Goal: Check status: Check status

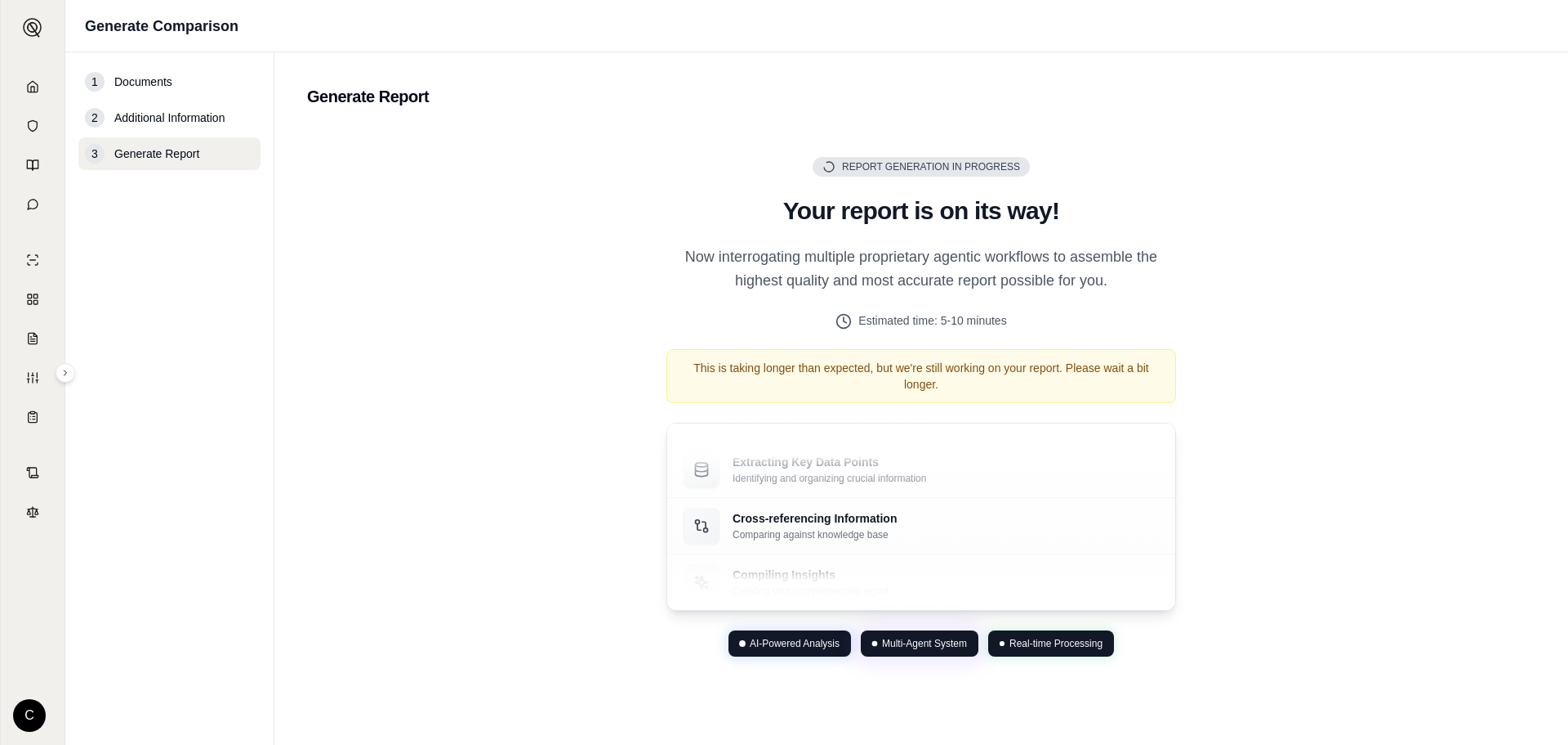
click at [1197, 419] on div "Report Generation in Progress Generating Report Your report is on its way! Now …" at bounding box center [922, 407] width 1228 height 559
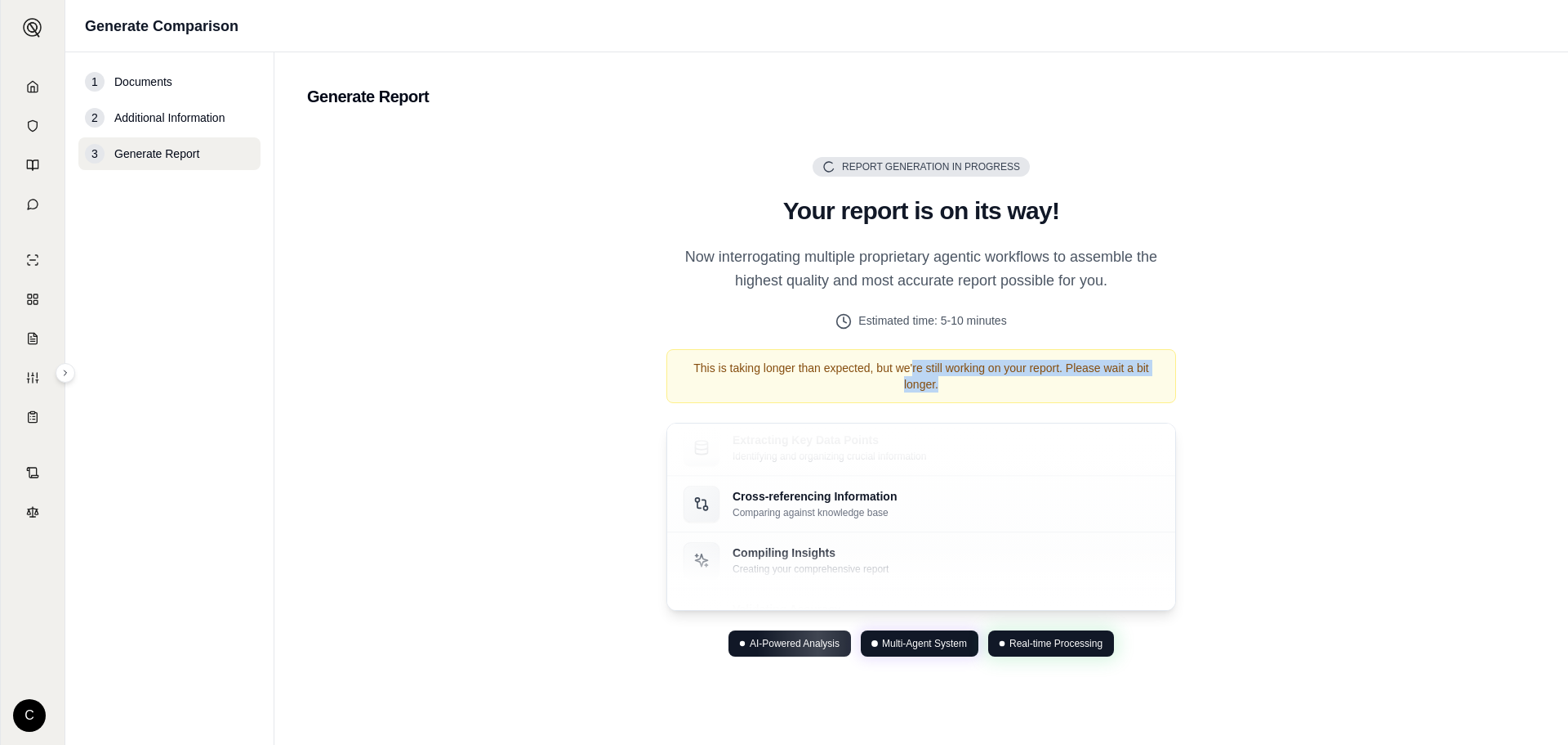
drag, startPoint x: 913, startPoint y: 365, endPoint x: 1129, endPoint y: 388, distance: 217.2
click at [1129, 388] on div "This is taking longer than expected, but we're still working on your report. Pl…" at bounding box center [921, 376] width 510 height 54
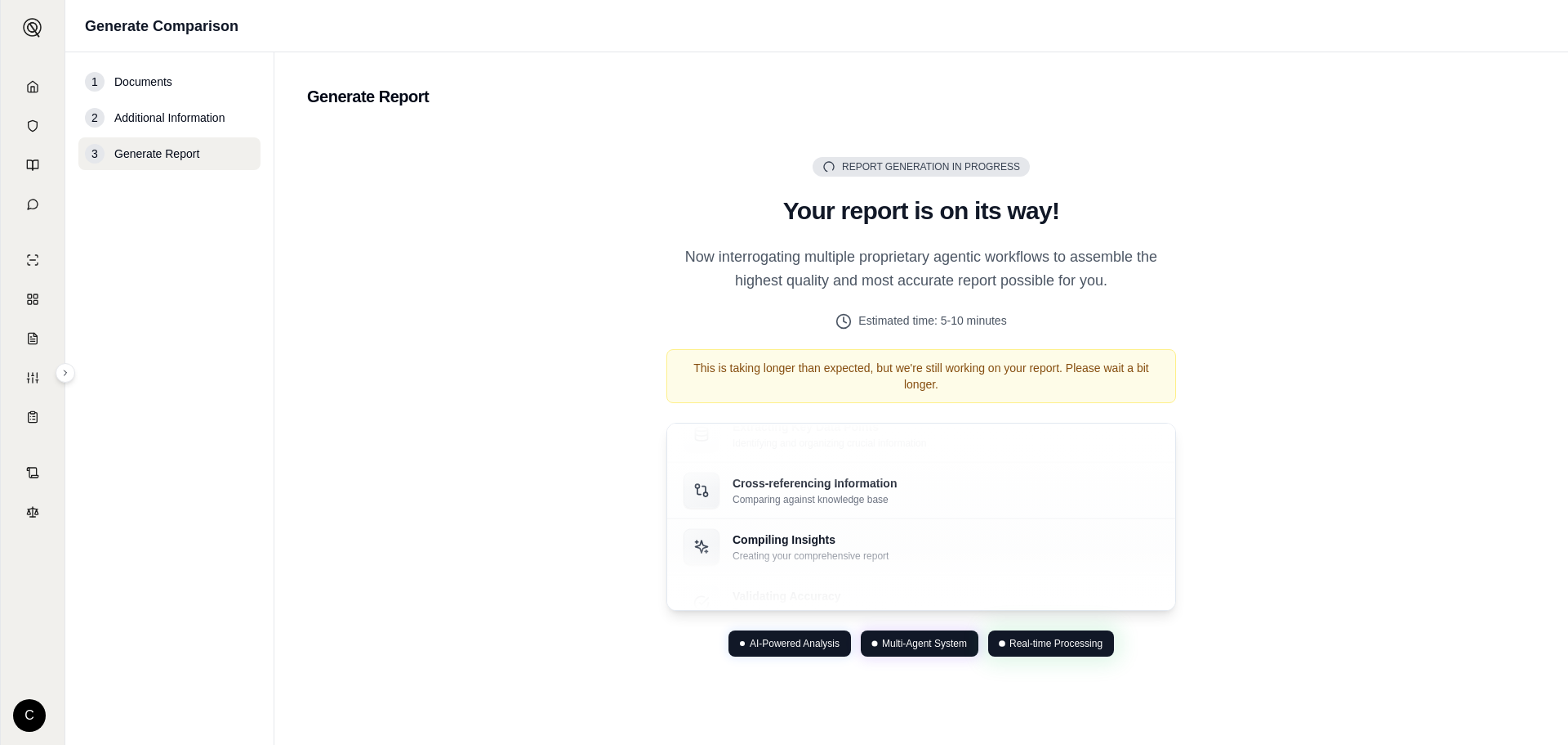
click at [914, 368] on div "This is taking longer than expected, but we're still working on your report. Pl…" at bounding box center [921, 376] width 510 height 54
drag, startPoint x: 1074, startPoint y: 385, endPoint x: 1113, endPoint y: 386, distance: 39.0
click at [1113, 386] on div "This is taking longer than expected, but we're still working on your report. Pl…" at bounding box center [921, 376] width 510 height 54
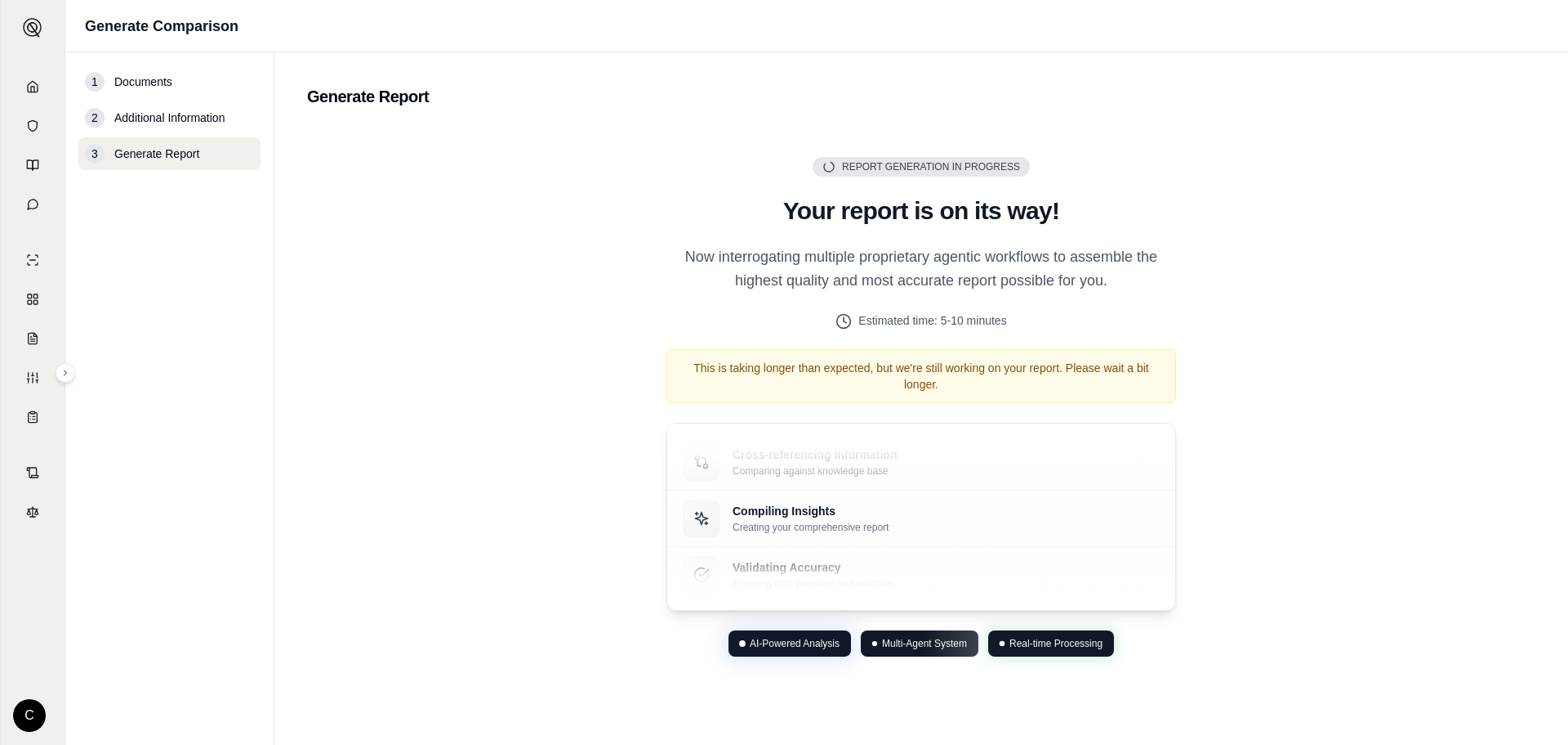
click at [1083, 358] on div "This is taking longer than expected, but we're still working on your report. Pl…" at bounding box center [921, 376] width 510 height 54
click at [879, 198] on h2 "Your report is on its way!" at bounding box center [921, 211] width 510 height 29
click at [1019, 195] on div "Report Generation in Progress Generating Report Your report is on its way! Now …" at bounding box center [922, 407] width 549 height 500
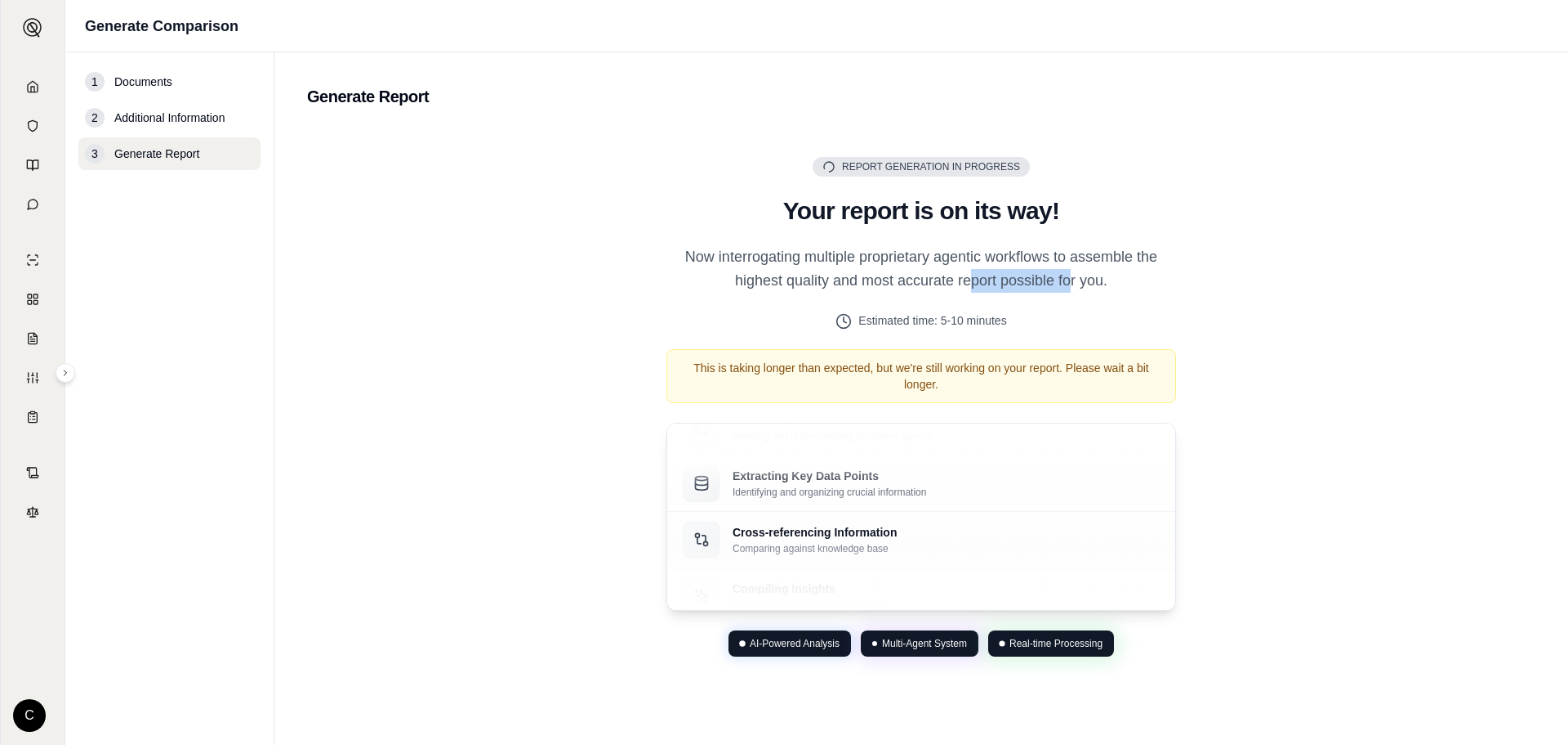
drag, startPoint x: 968, startPoint y: 286, endPoint x: 1078, endPoint y: 304, distance: 111.5
click at [1076, 304] on div "Report Generation in Progress Generating Report Your report is on its way! Now …" at bounding box center [922, 407] width 549 height 500
click at [1078, 304] on div "Report Generation in Progress Generating Report Your report is on its way! Now …" at bounding box center [922, 407] width 549 height 500
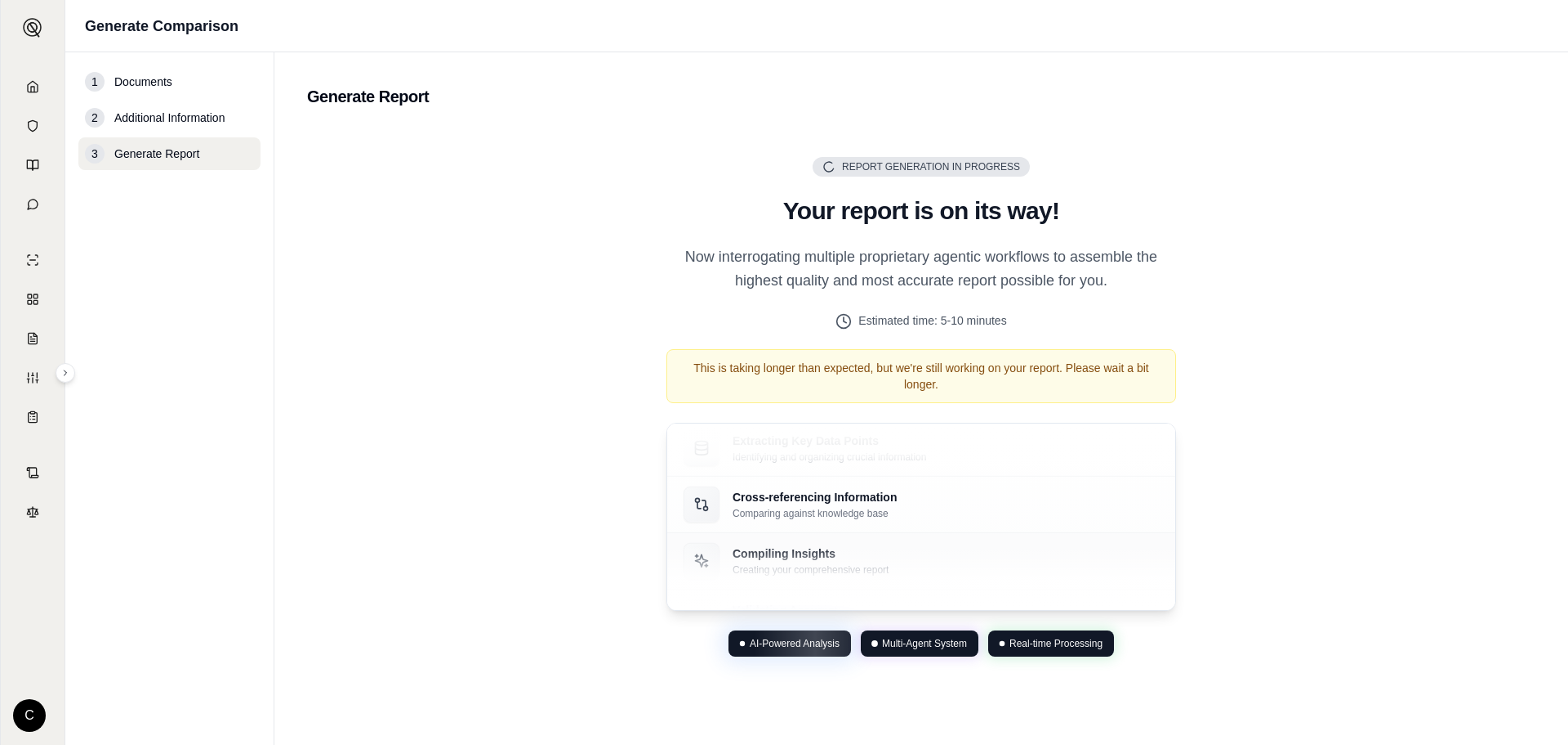
click at [987, 539] on div "Compiling Insights Creating your comprehensive report" at bounding box center [921, 560] width 508 height 56
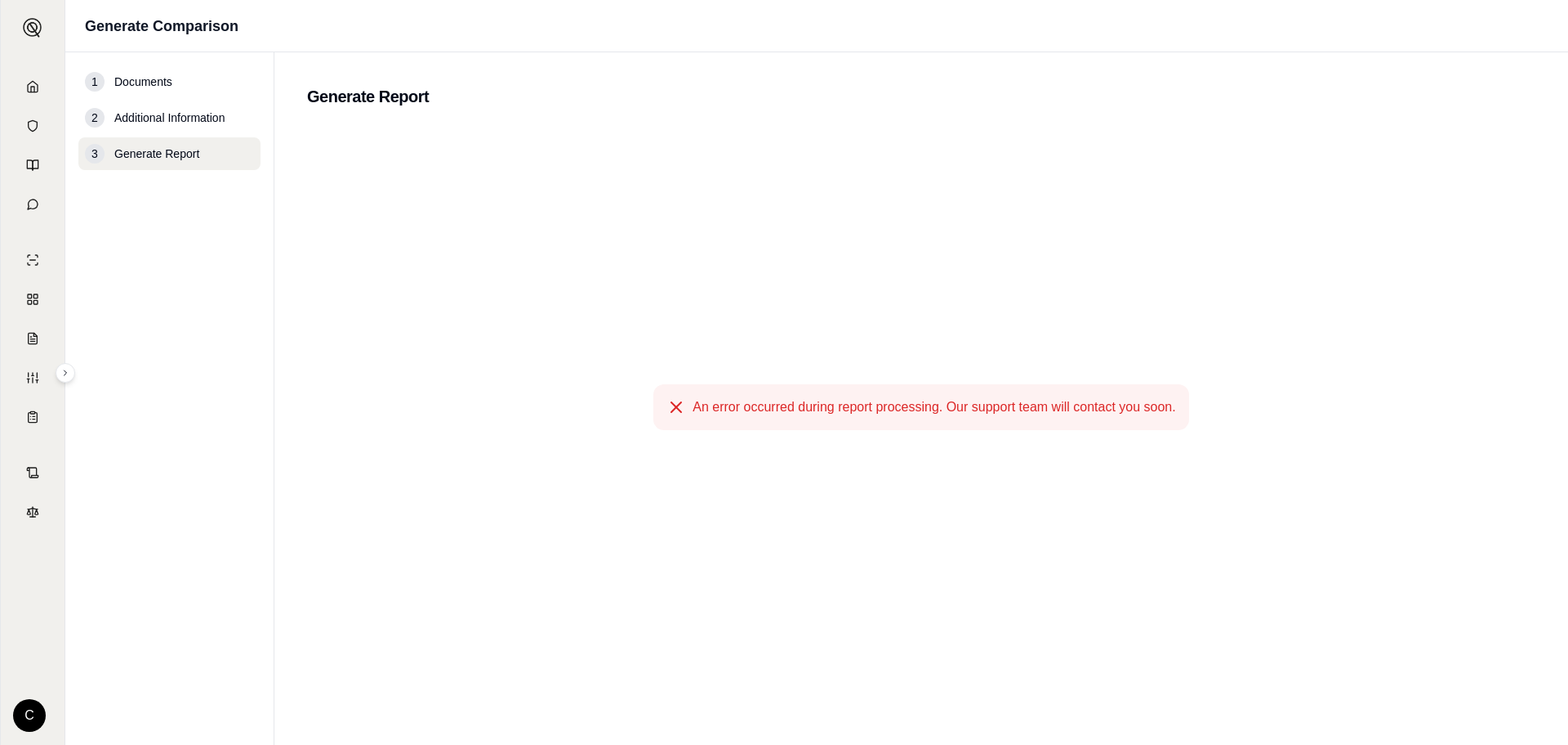
drag, startPoint x: 879, startPoint y: 423, endPoint x: 887, endPoint y: 401, distance: 23.4
click at [879, 423] on div "An error occurred during report processing. Our support team will contact you s…" at bounding box center [921, 407] width 535 height 46
